Goal: Transaction & Acquisition: Purchase product/service

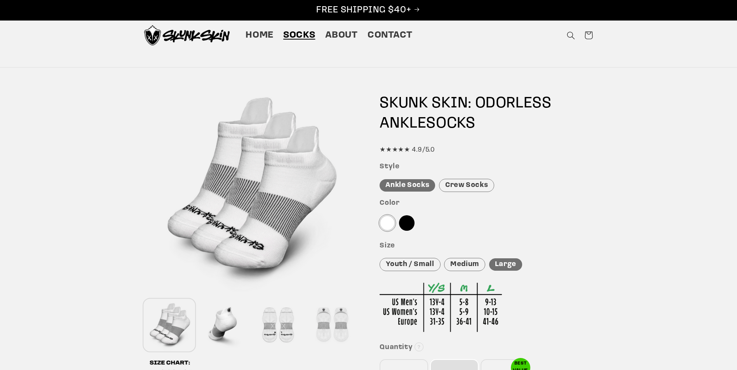
click at [414, 186] on div "Ankle Socks" at bounding box center [407, 185] width 56 height 13
click at [389, 224] on div at bounding box center [387, 224] width 16 height 16
click at [507, 266] on div "Large" at bounding box center [505, 265] width 33 height 13
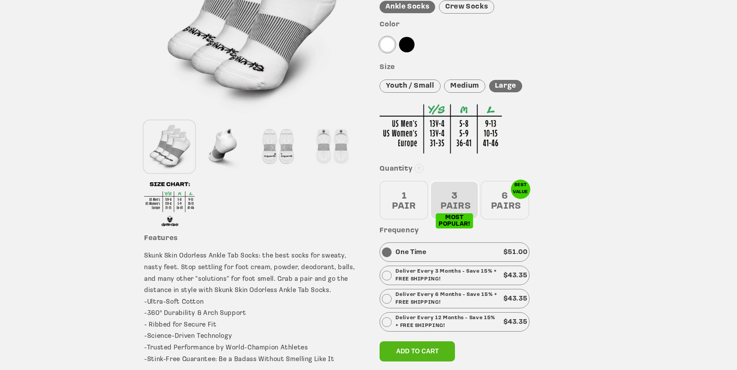
scroll to position [194, 0]
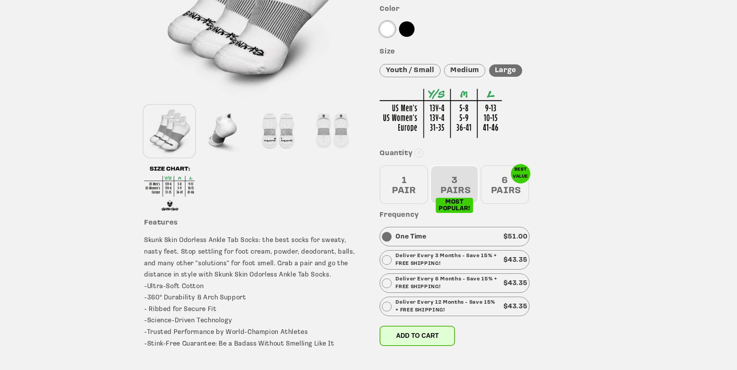
click at [412, 338] on span "Add to cart" at bounding box center [417, 336] width 43 height 7
